Goal: Transaction & Acquisition: Obtain resource

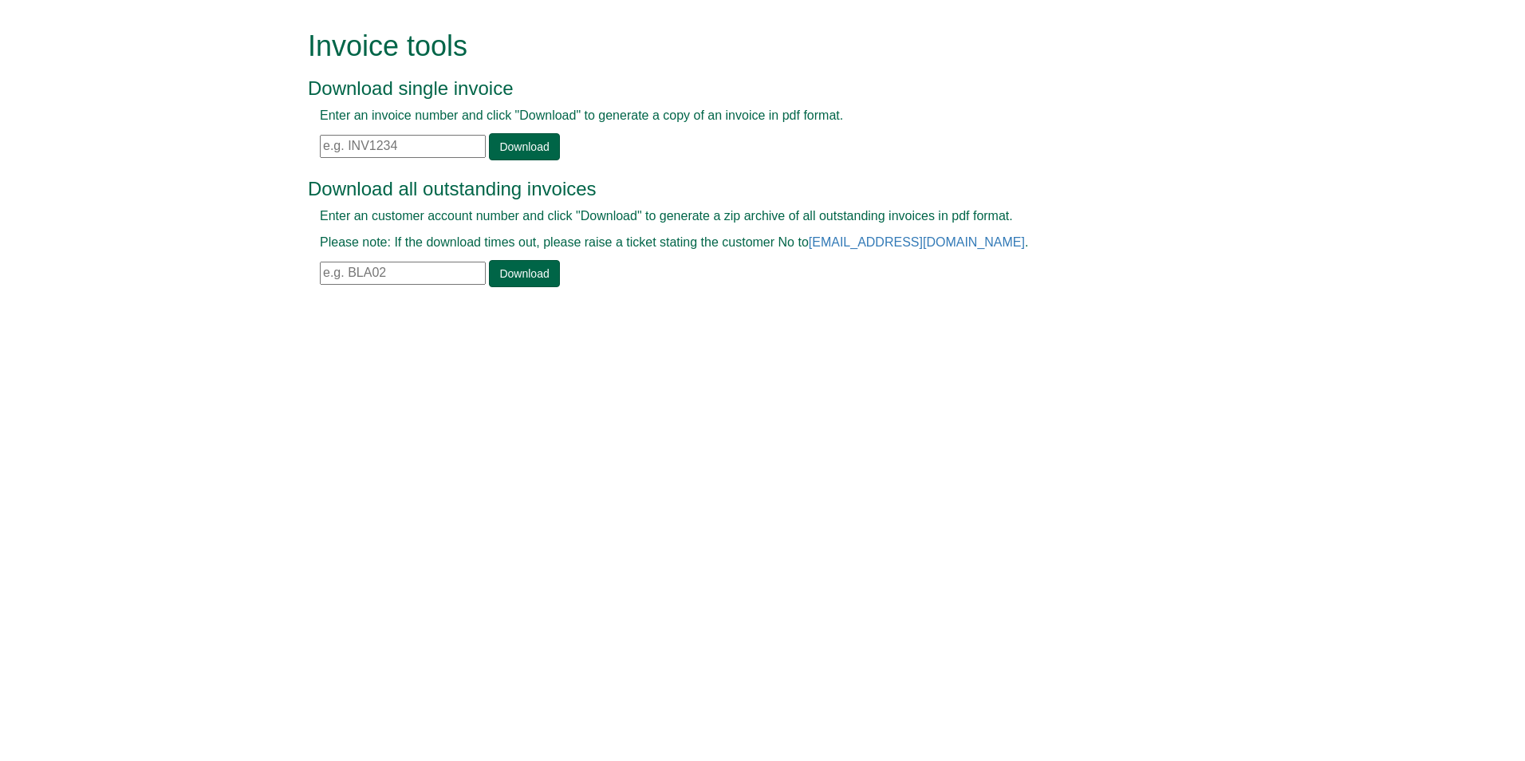
click at [383, 276] on input "text" at bounding box center [403, 273] width 166 height 23
paste input "BRO103"
type input "BRO103"
click at [517, 270] on link "Download" at bounding box center [524, 273] width 70 height 27
click at [437, 270] on input "text" at bounding box center [403, 273] width 166 height 23
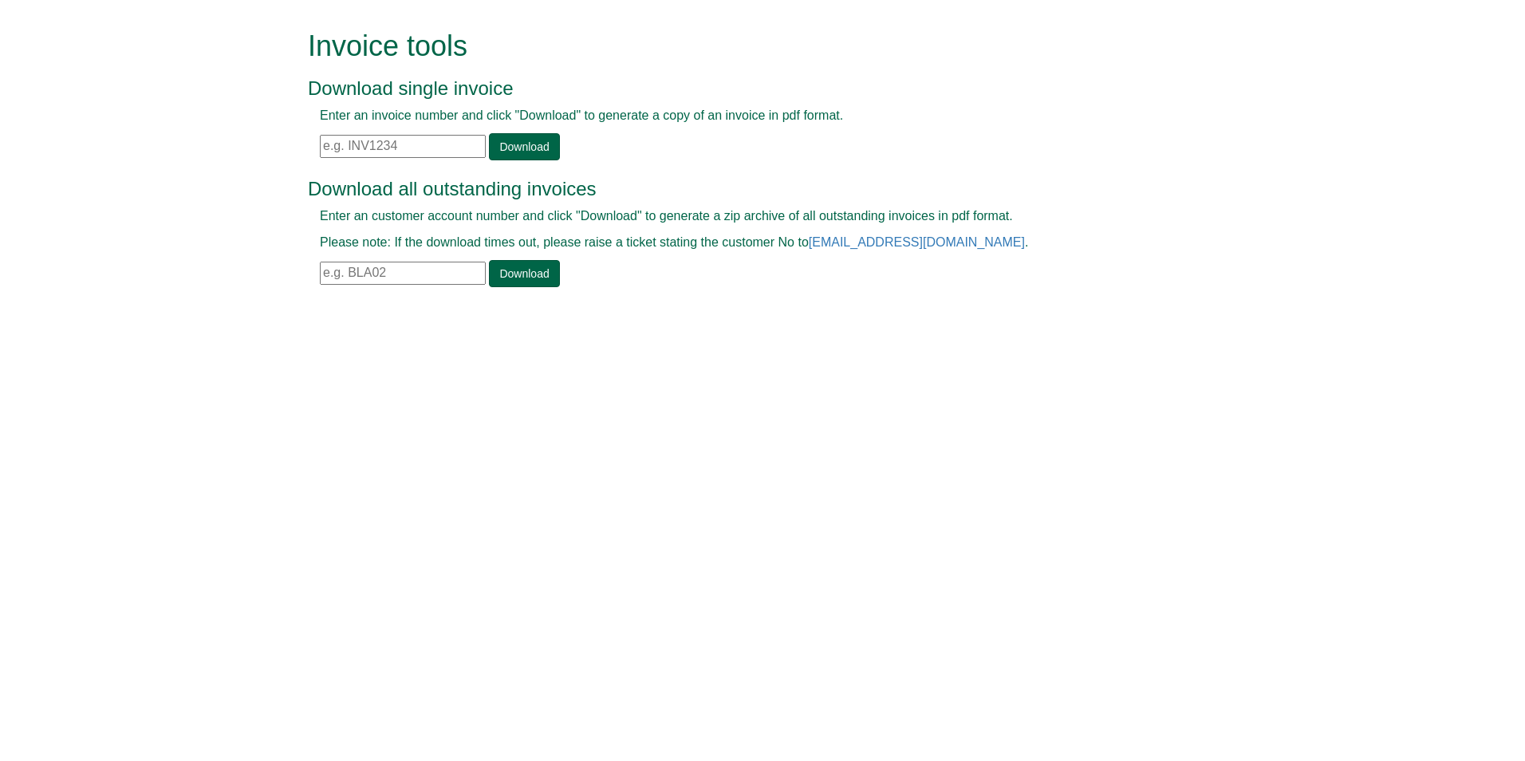
paste input "BRO103"
type input "BRO103"
click at [510, 276] on link "Download" at bounding box center [524, 273] width 70 height 27
click at [389, 270] on input "text" at bounding box center [403, 273] width 166 height 23
paste input "BRO103"
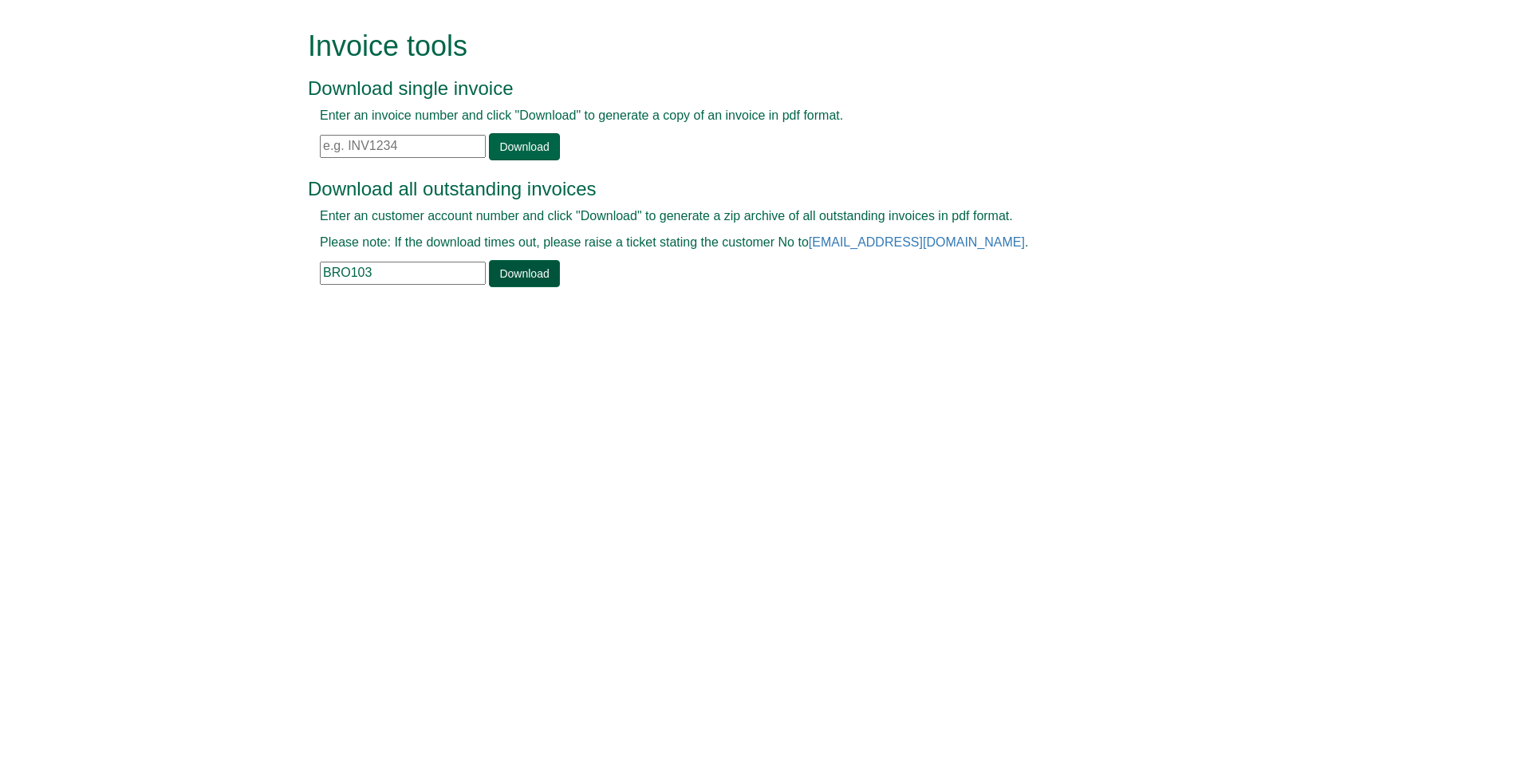
type input "BRO103"
click at [537, 279] on link "Download" at bounding box center [524, 273] width 70 height 27
click at [406, 140] on input "text" at bounding box center [403, 146] width 166 height 23
paste input "INV1345797"
type input "INV1345797"
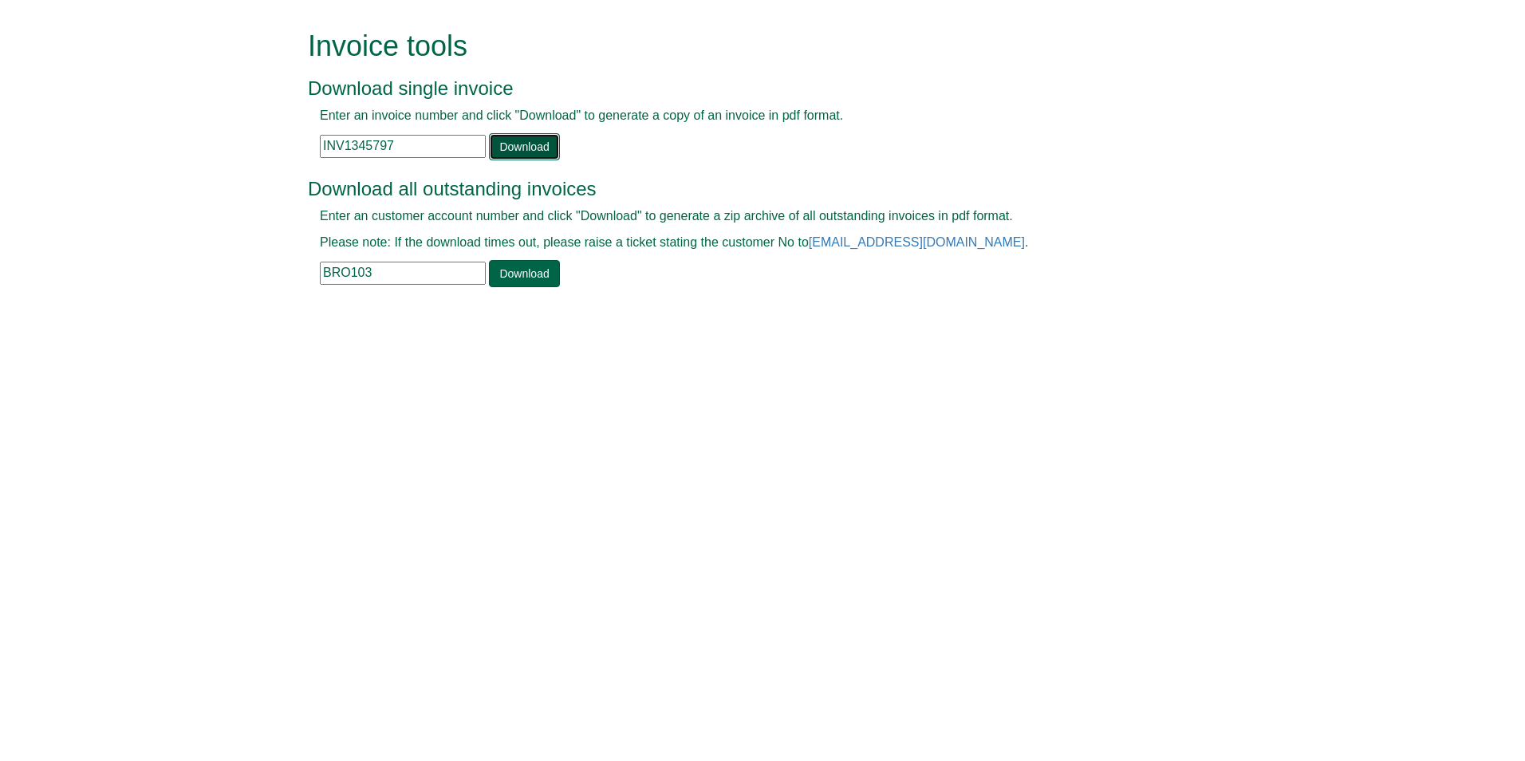
click at [506, 146] on link "Download" at bounding box center [524, 146] width 70 height 27
click at [396, 285] on div "Enter an customer account number and click "Download" to generate a zip archive…" at bounding box center [744, 247] width 873 height 80
drag, startPoint x: 394, startPoint y: 275, endPoint x: 156, endPoint y: 312, distance: 240.5
click at [157, 312] on form "Invoice tools Download single invoice Enter an invoice number and click "Downlo…" at bounding box center [762, 160] width 1525 height 321
paste input "AIE02"
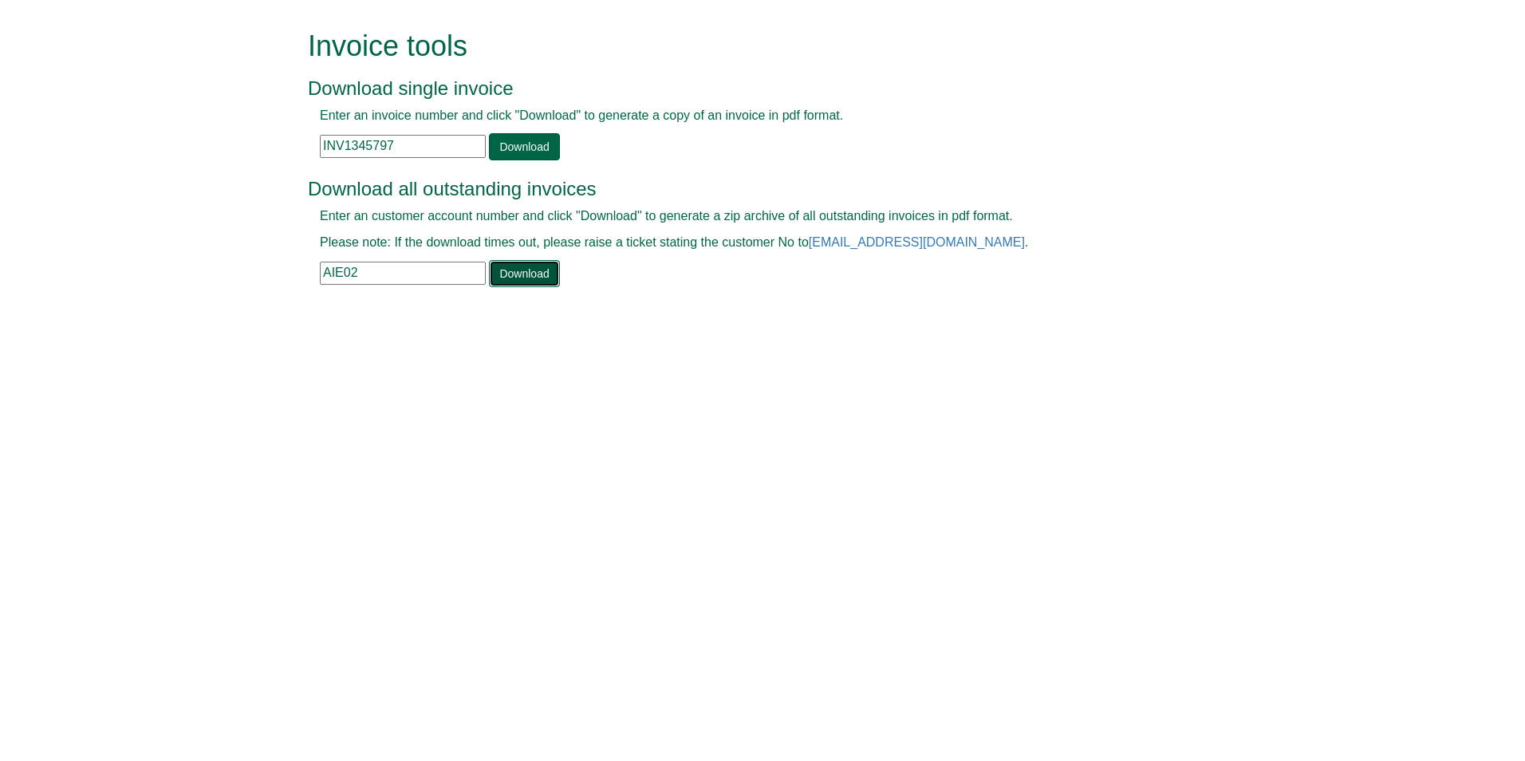
click at [521, 274] on link "Download" at bounding box center [524, 273] width 70 height 27
drag, startPoint x: 379, startPoint y: 274, endPoint x: 279, endPoint y: 312, distance: 106.5
click at [279, 312] on form "Invoice tools Download single invoice Enter an invoice number and click "Downlo…" at bounding box center [762, 160] width 1525 height 321
paste input "COW23"
click at [518, 266] on link "Download" at bounding box center [524, 273] width 70 height 27
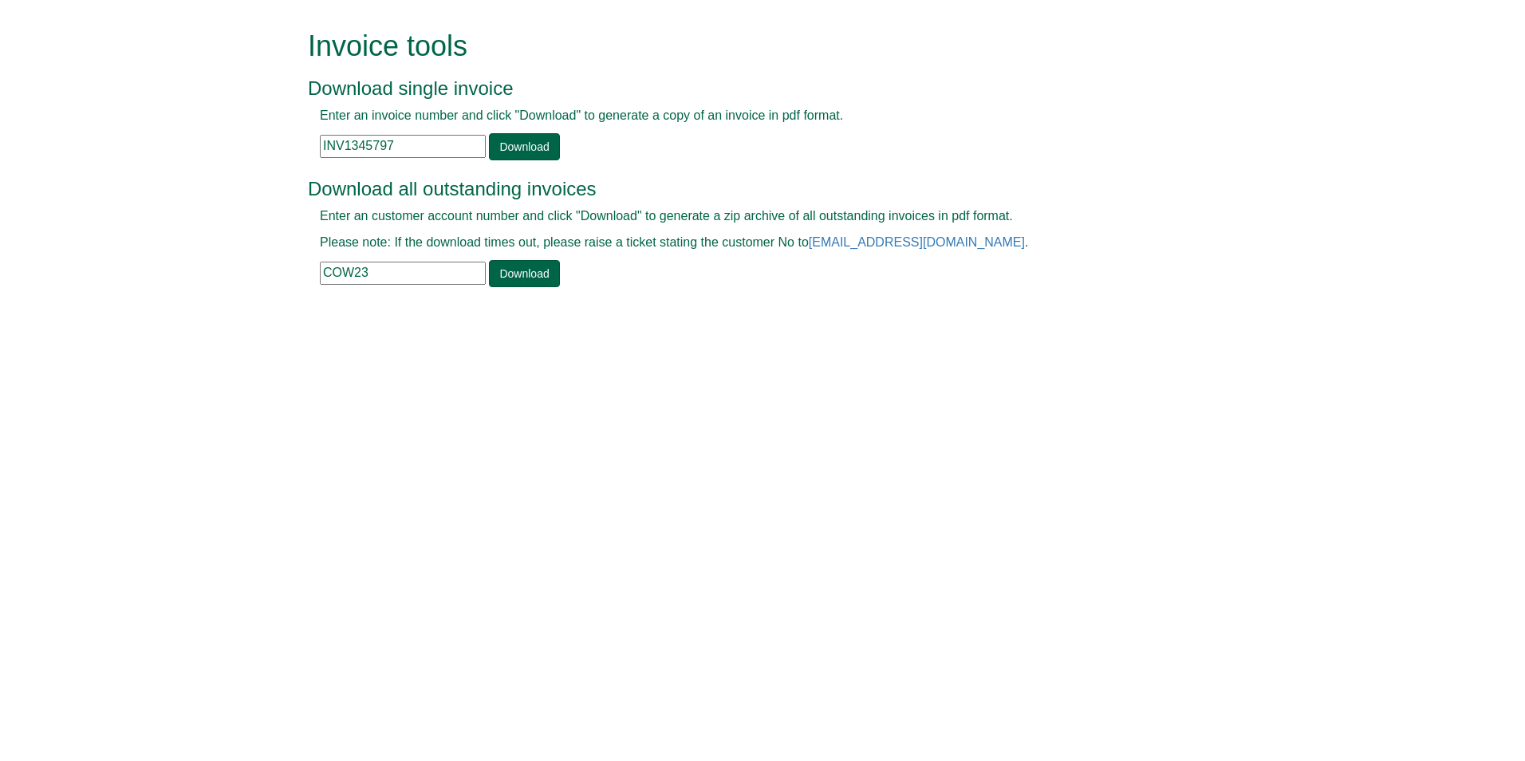
drag, startPoint x: 376, startPoint y: 281, endPoint x: 253, endPoint y: 283, distance: 123.6
click at [270, 283] on form "Invoice tools Download single invoice Enter an invoice number and click "Downlo…" at bounding box center [762, 160] width 1525 height 321
paste input "NEW006"
type input "NEW006"
click at [502, 274] on link "Download" at bounding box center [524, 273] width 70 height 27
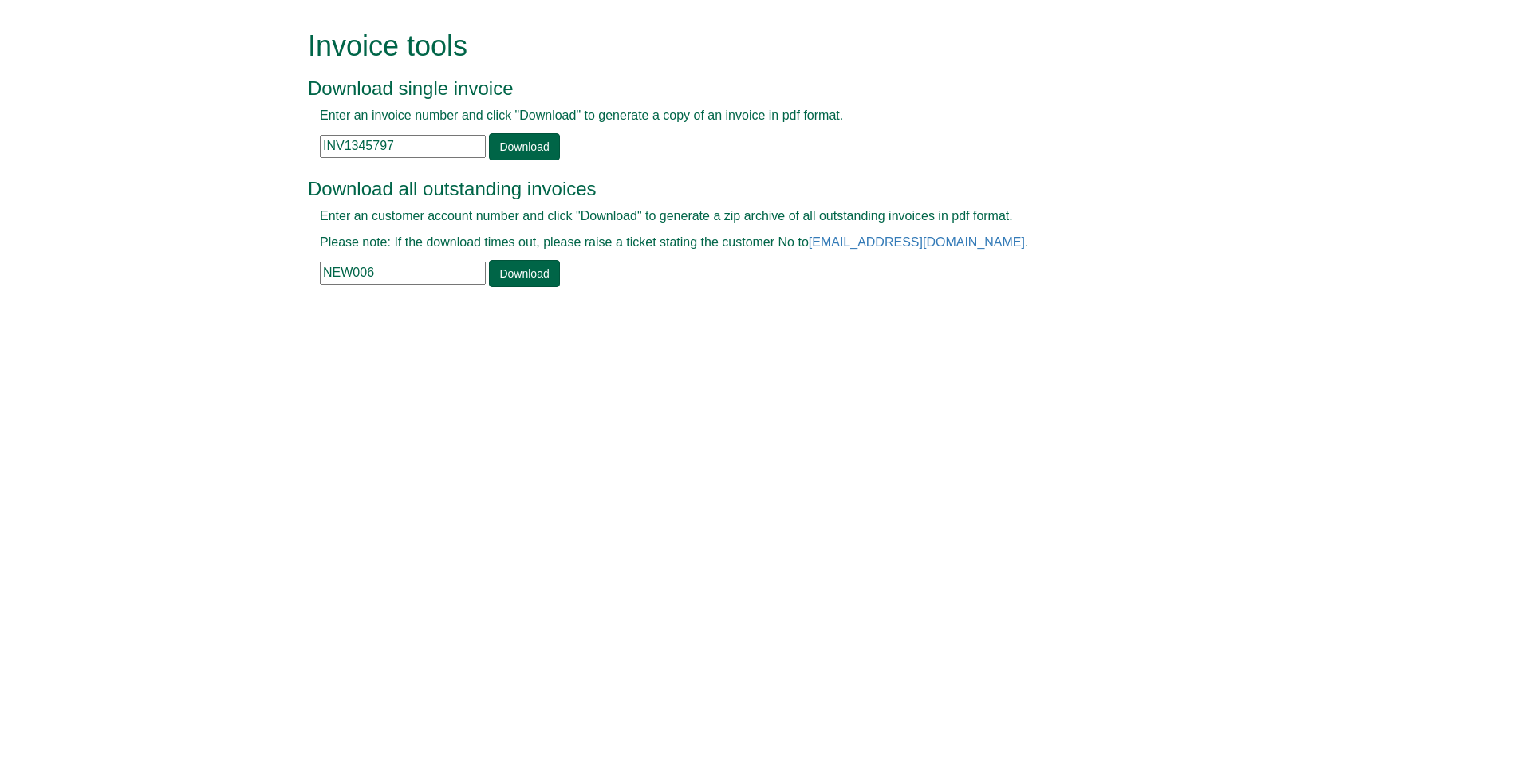
click at [1048, 321] on html "Invoice tools Download single invoice Enter an invoice number and click "Downlo…" at bounding box center [762, 160] width 1525 height 321
